Goal: Information Seeking & Learning: Learn about a topic

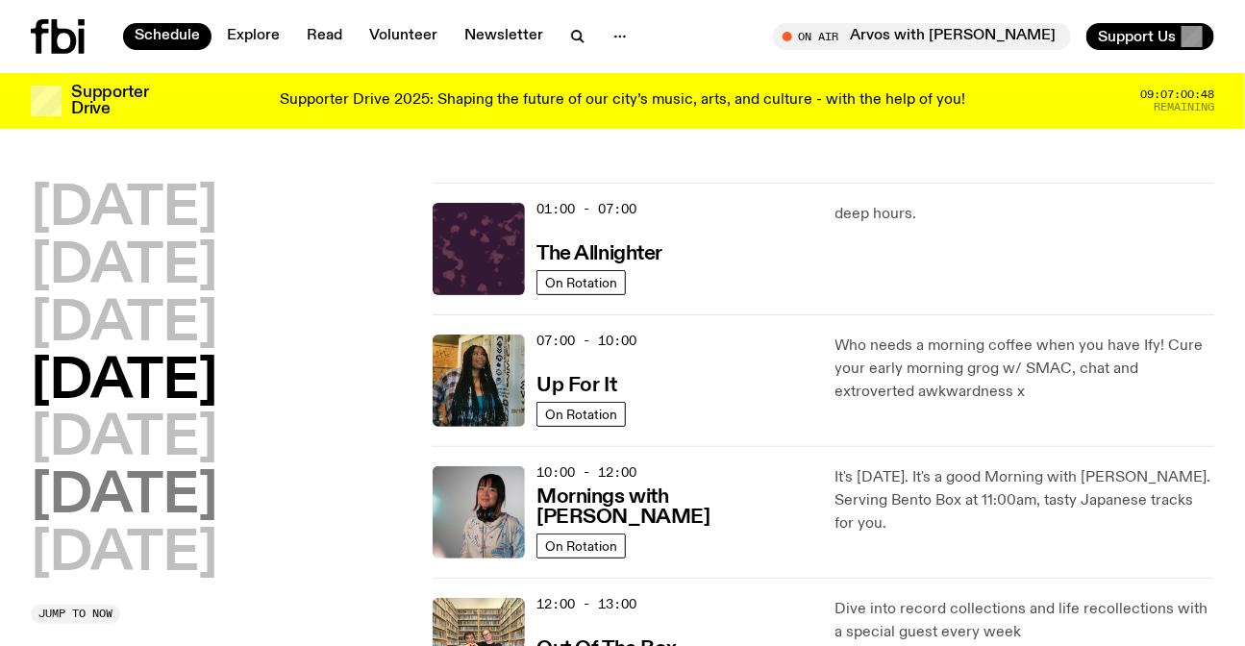
click at [217, 497] on h2 "[DATE]" at bounding box center [124, 497] width 187 height 54
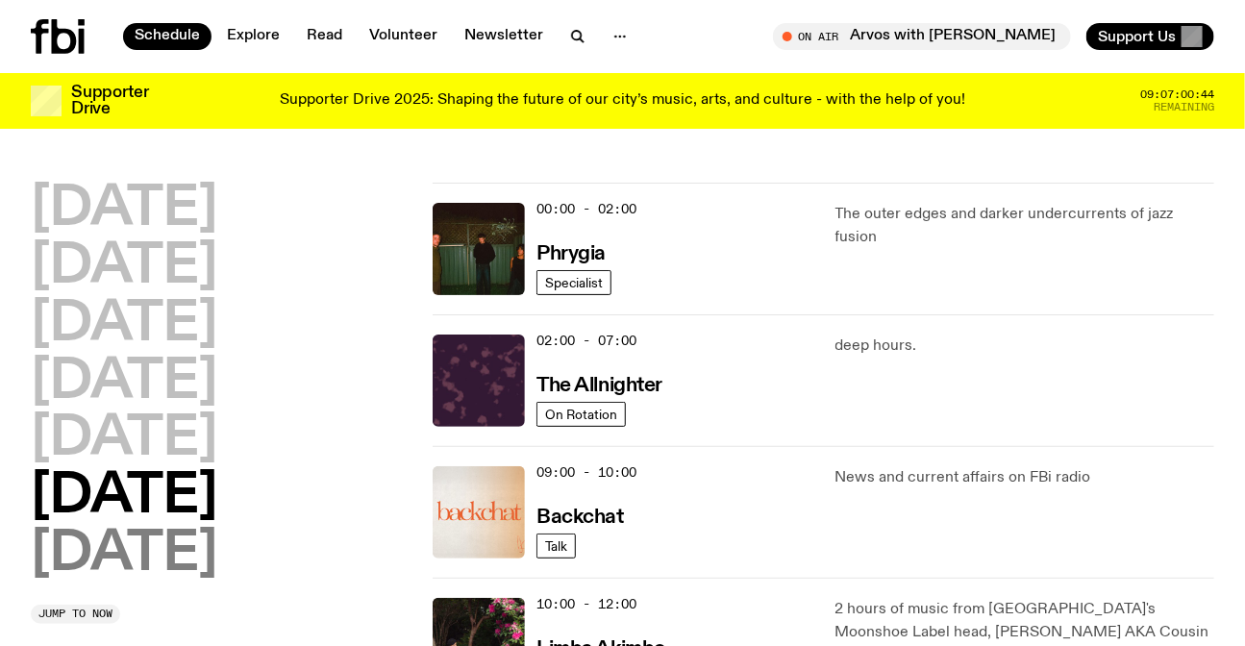
click at [174, 548] on h2 "[DATE]" at bounding box center [124, 555] width 187 height 54
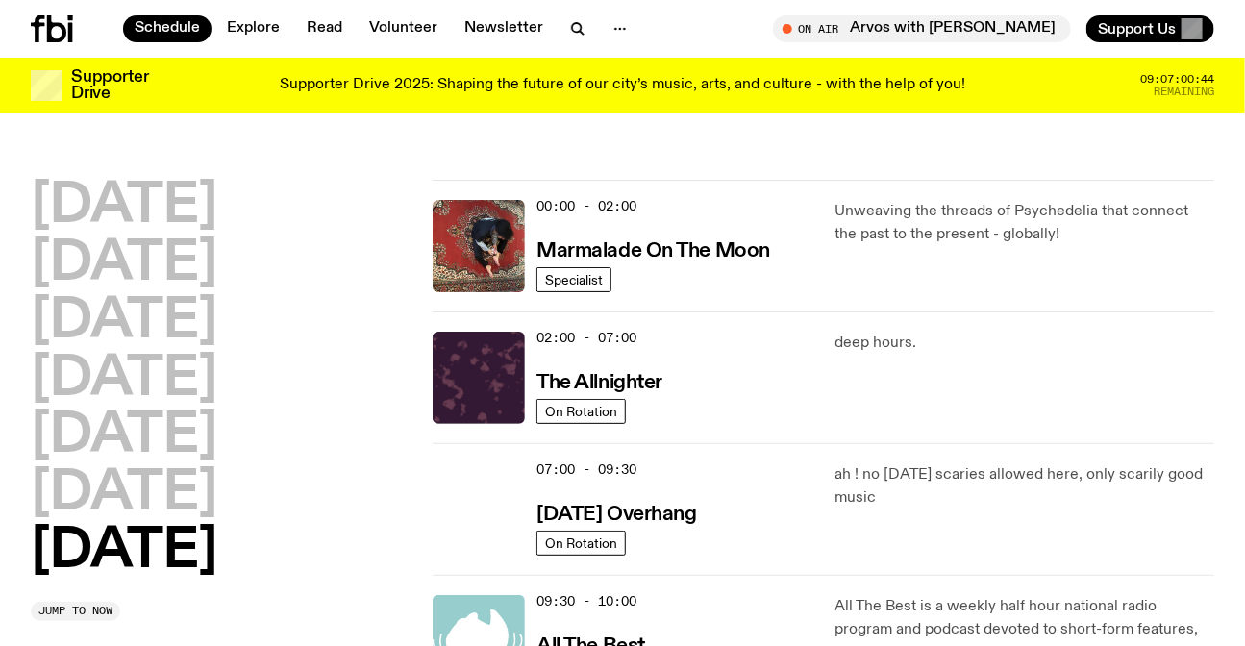
scroll to position [53, 0]
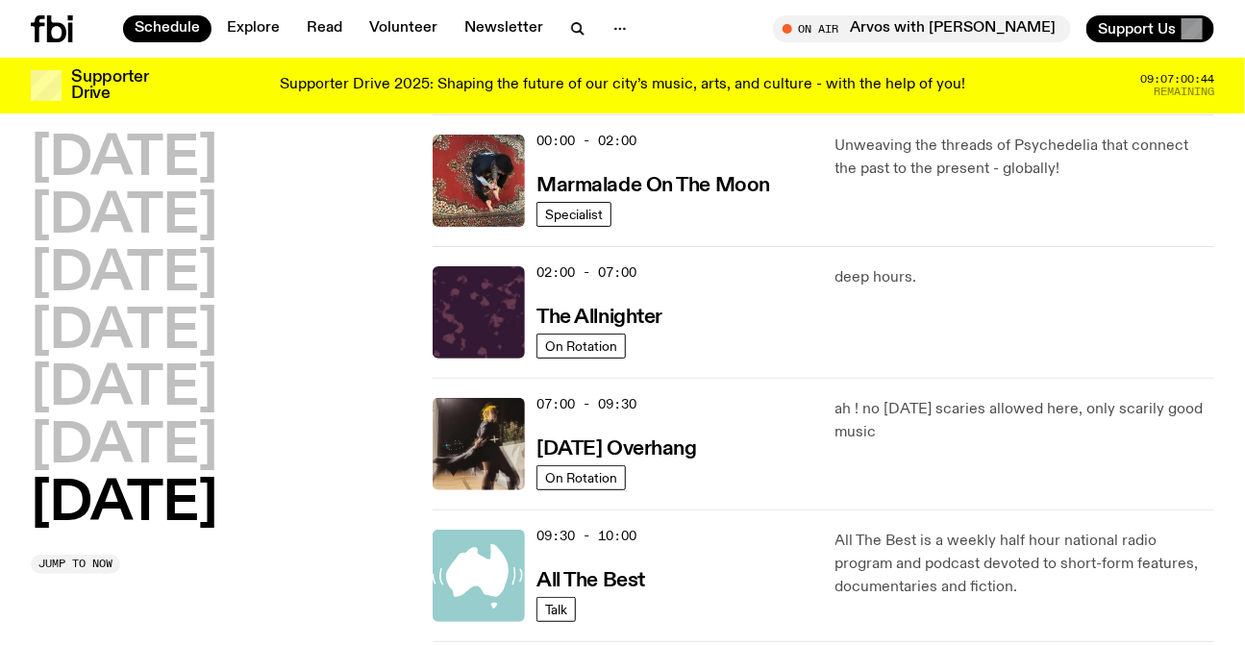
click at [184, 478] on h2 "[DATE]" at bounding box center [124, 505] width 187 height 54
click at [181, 457] on h2 "[DATE]" at bounding box center [124, 447] width 187 height 54
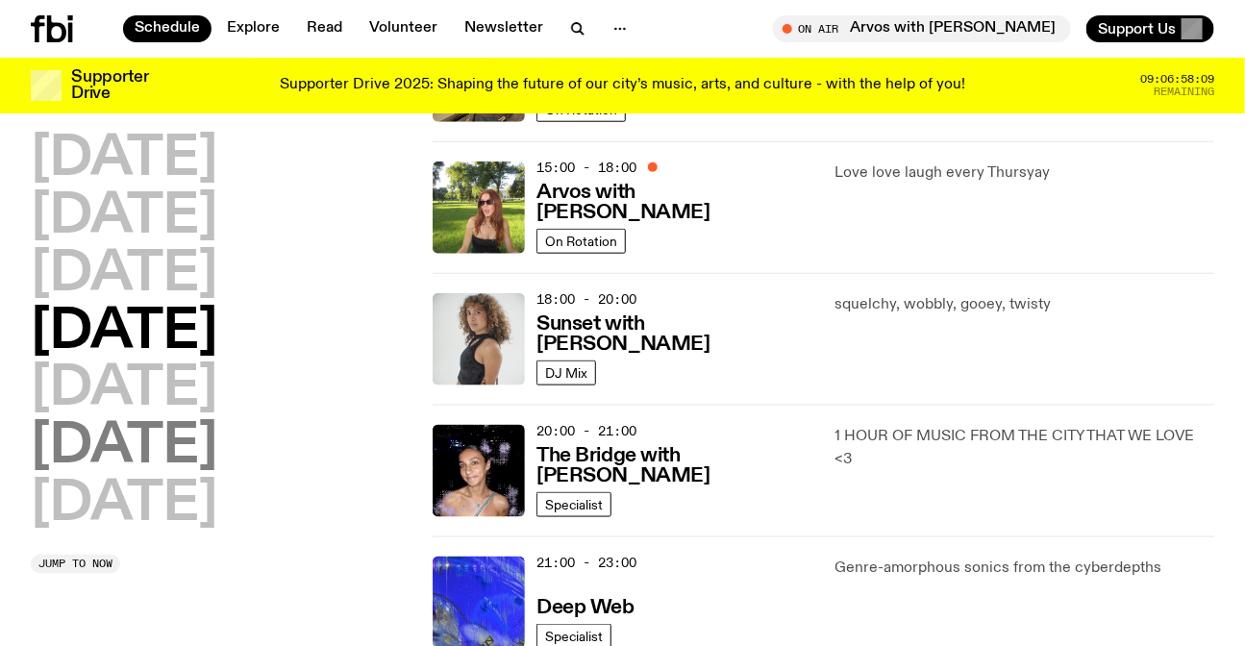
click at [173, 453] on h2 "[DATE]" at bounding box center [124, 447] width 187 height 54
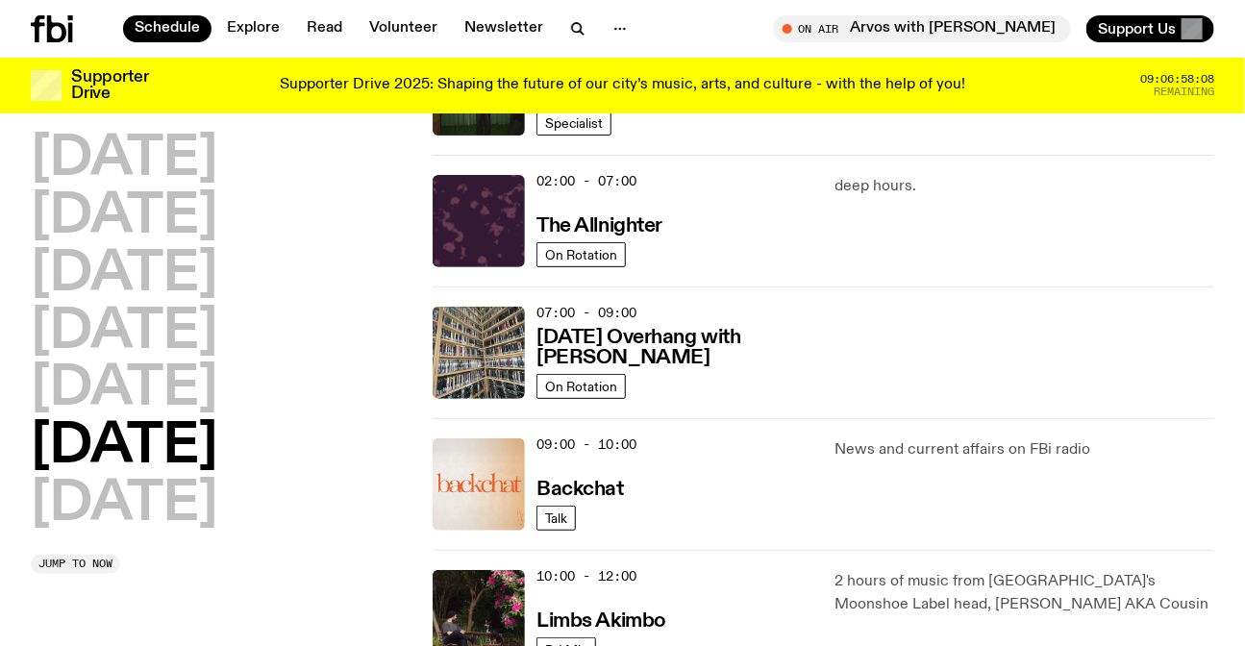
scroll to position [145, 0]
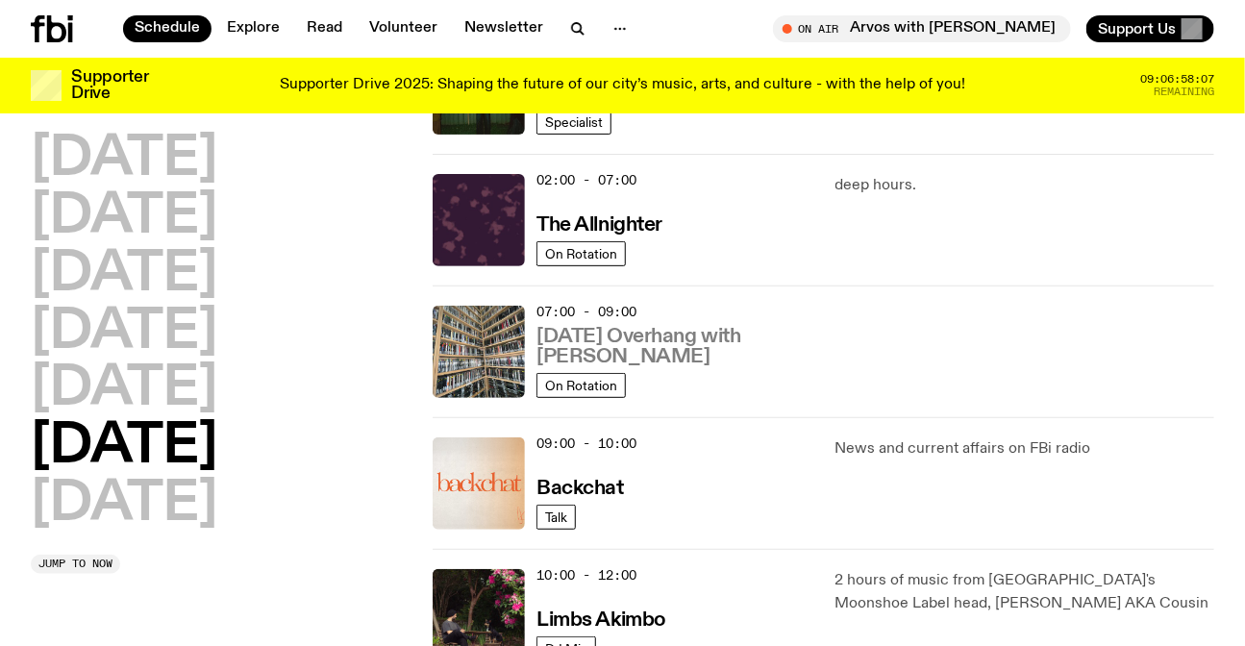
click at [700, 339] on h3 "[DATE] Overhang with [PERSON_NAME]" at bounding box center [674, 347] width 275 height 40
